Goal: Check status

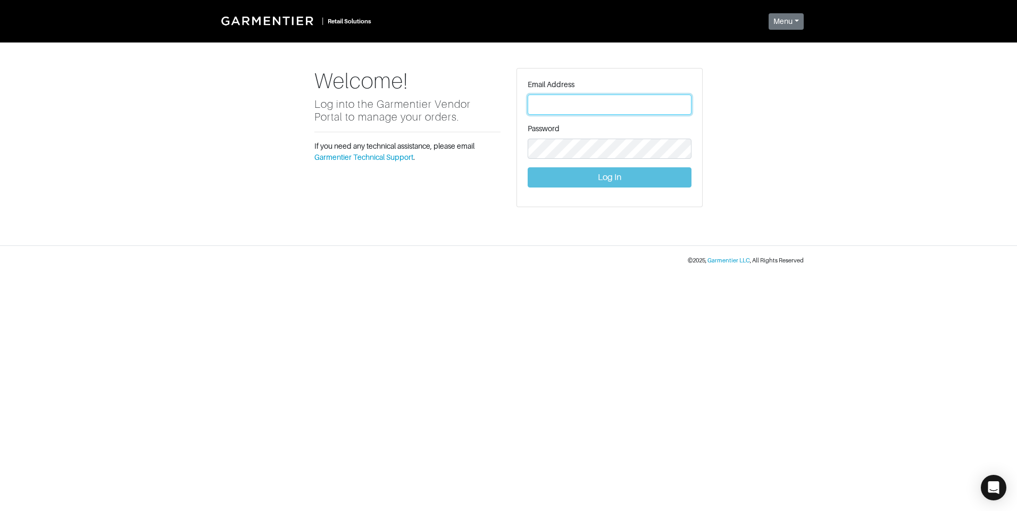
type input "[PERSON_NAME][EMAIL_ADDRESS][DOMAIN_NAME]"
click at [612, 182] on button "Log In" at bounding box center [609, 177] width 164 height 20
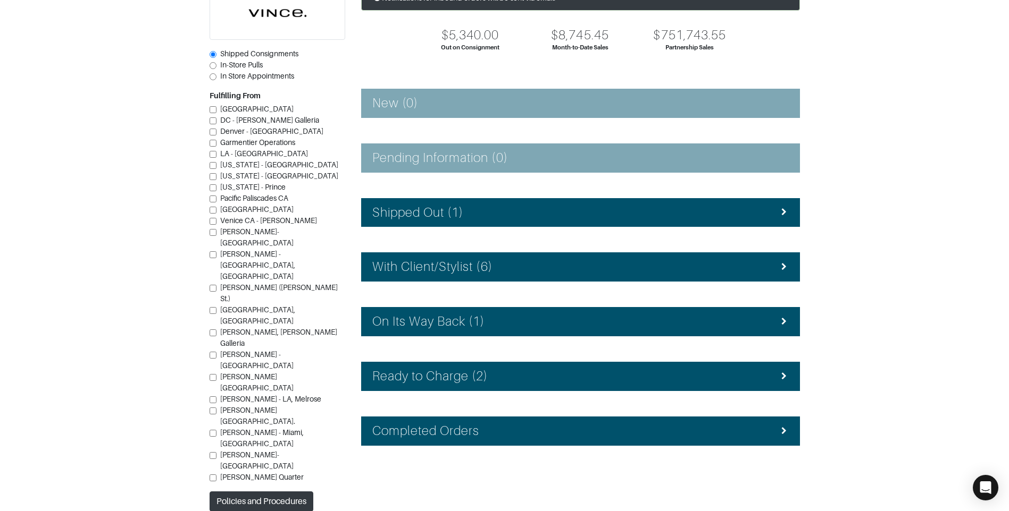
scroll to position [95, 0]
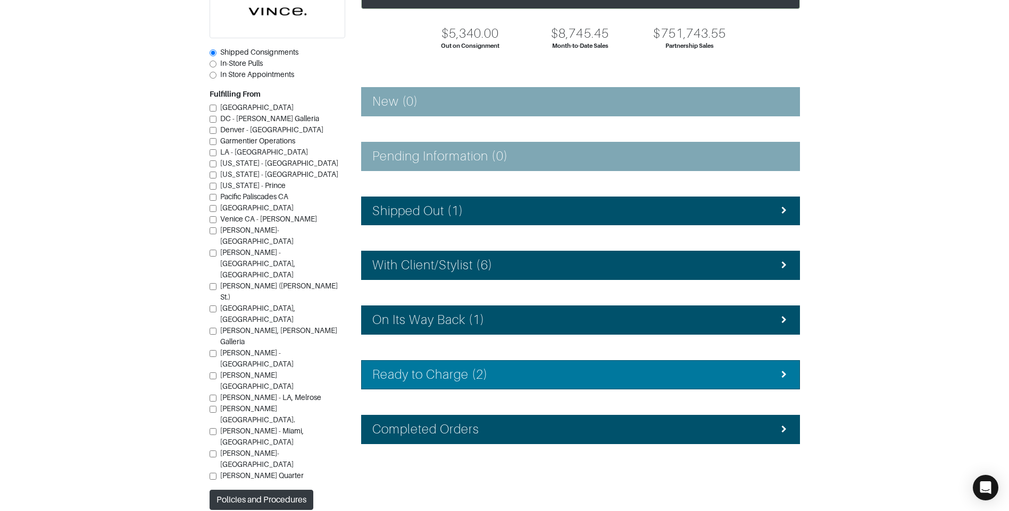
click at [565, 371] on div "Ready to Charge (2)" at bounding box center [580, 374] width 416 height 15
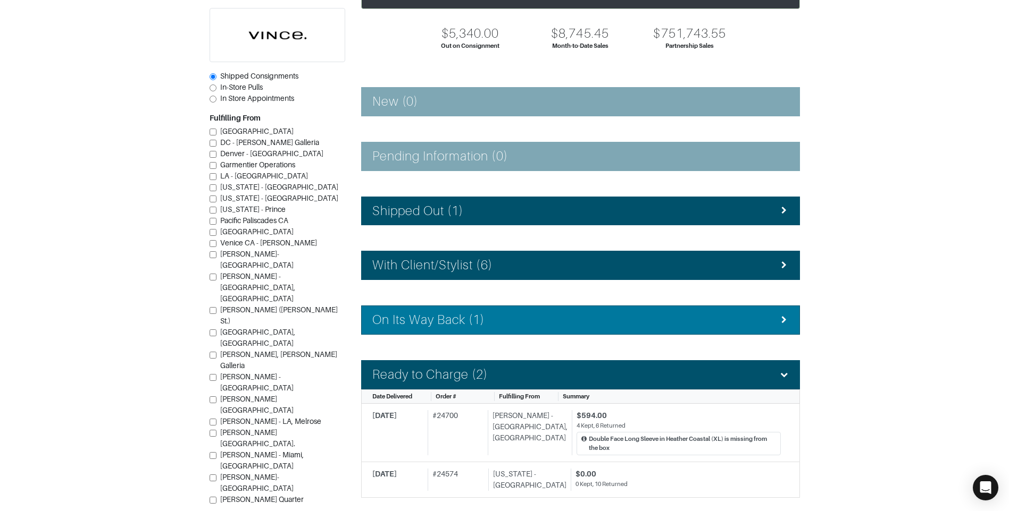
click at [549, 323] on div "On Its Way Back (1)" at bounding box center [580, 320] width 416 height 15
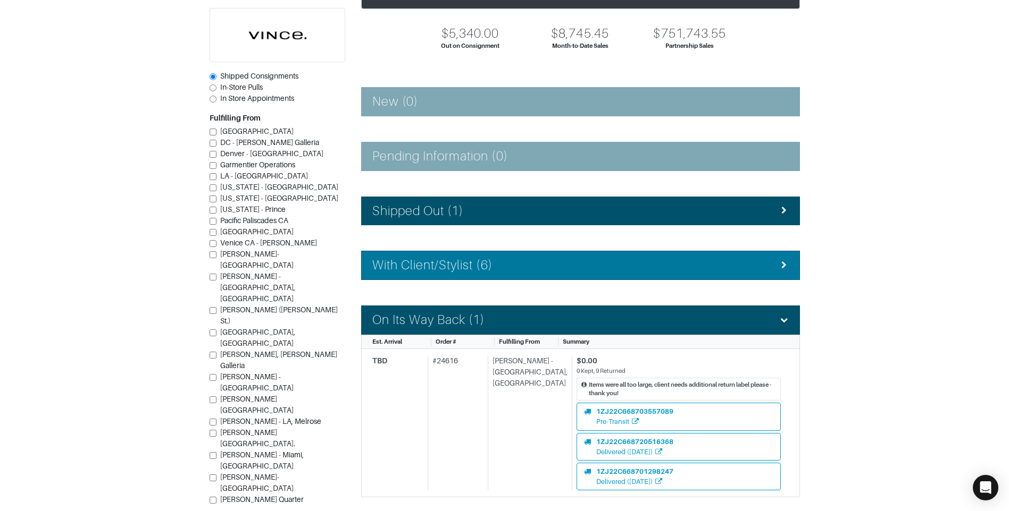
click at [536, 270] on div "With Client/Stylist (6)" at bounding box center [580, 265] width 416 height 15
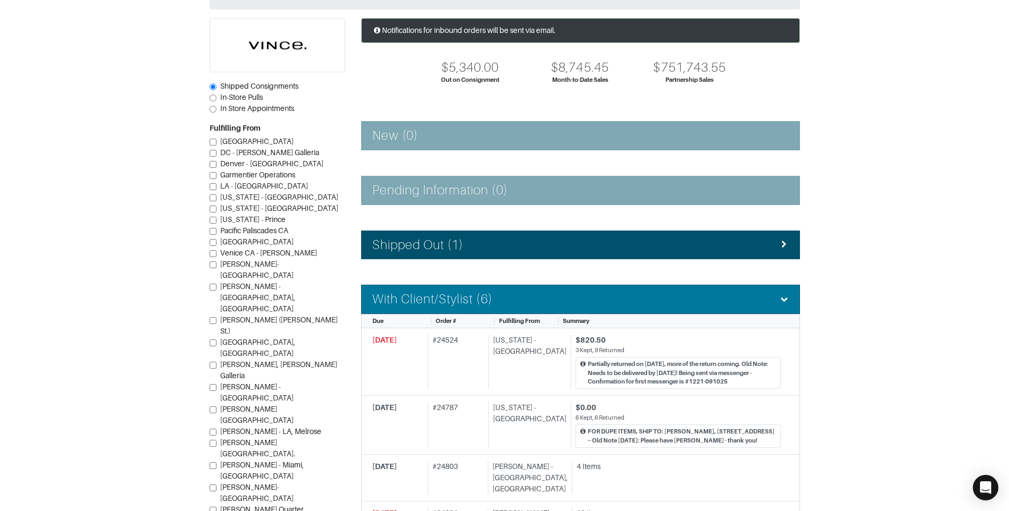
scroll to position [42, 0]
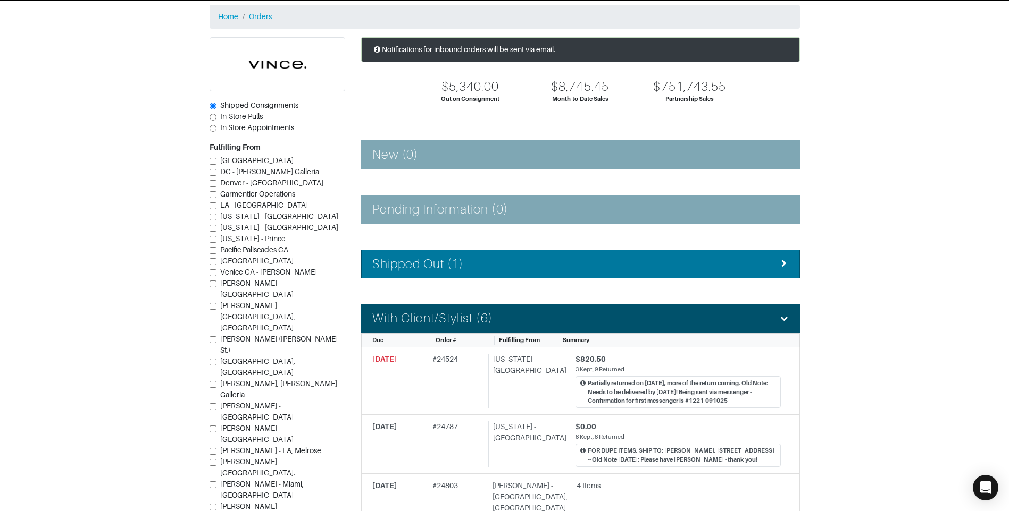
click at [547, 265] on div "Shipped Out (1)" at bounding box center [580, 264] width 416 height 15
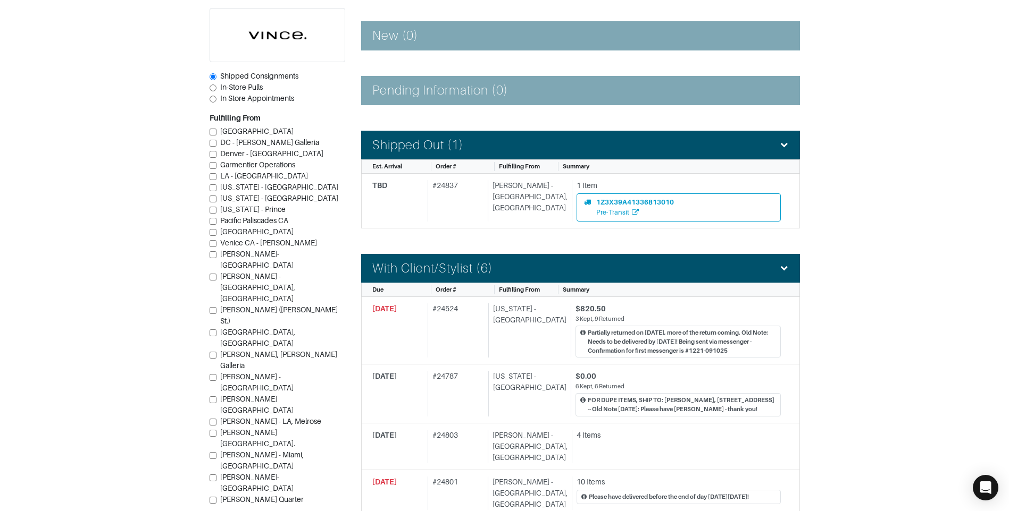
scroll to position [0, 0]
